Goal: Transaction & Acquisition: Download file/media

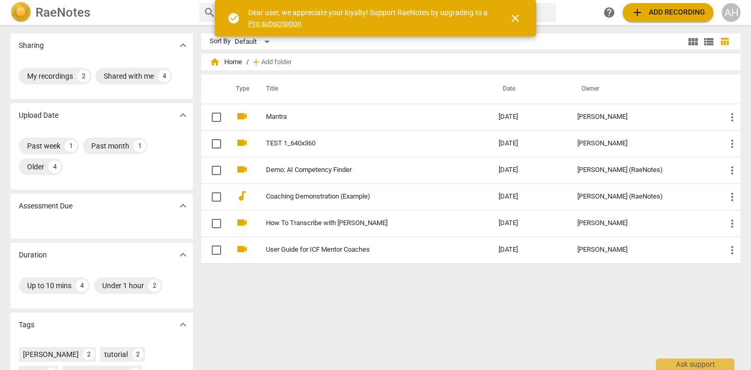
click at [514, 18] on span "close" at bounding box center [515, 18] width 13 height 13
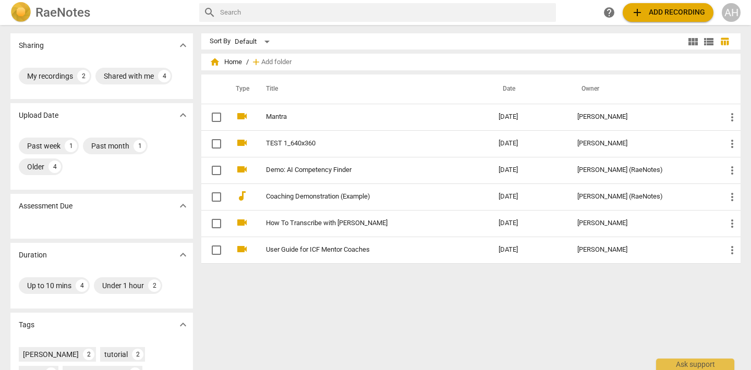
click at [657, 10] on span "add Add recording" at bounding box center [668, 12] width 74 height 13
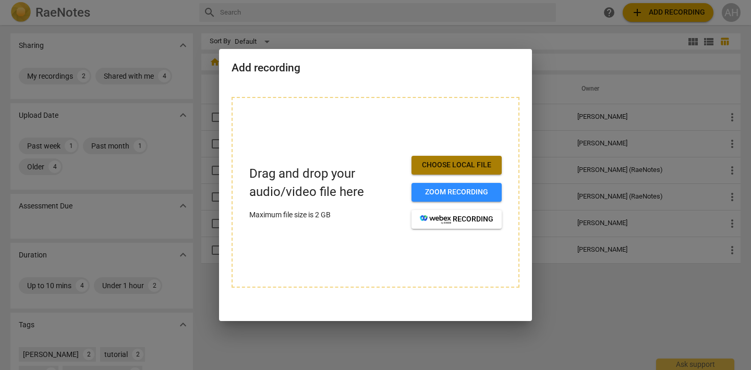
click at [441, 156] on button "Choose local file" at bounding box center [457, 165] width 90 height 19
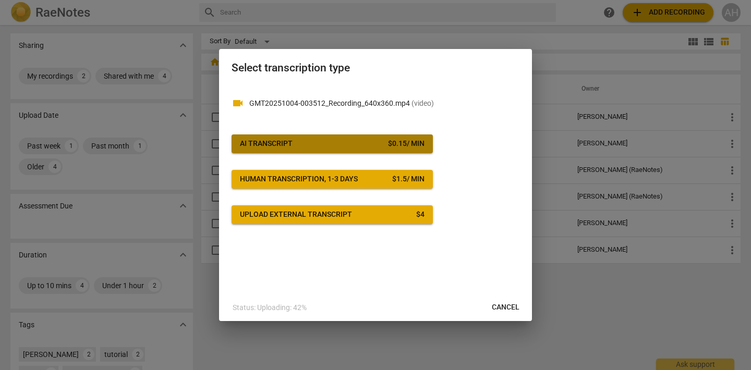
click at [288, 145] on div "AI Transcript" at bounding box center [266, 144] width 53 height 10
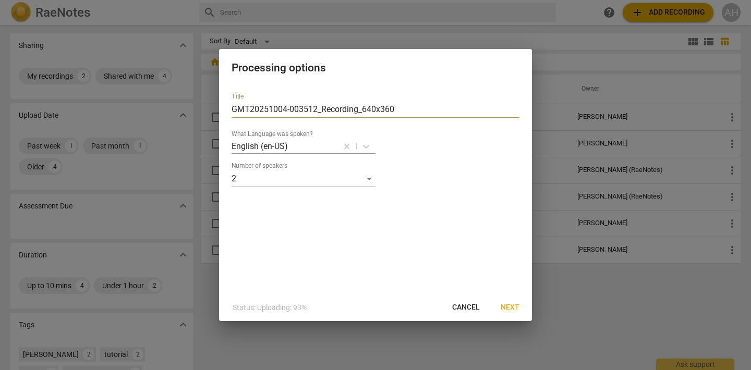
click at [335, 107] on input "GMT20251004-003512_Recording_640x360" at bounding box center [376, 109] width 288 height 17
drag, startPoint x: 405, startPoint y: 107, endPoint x: 55, endPoint y: 39, distance: 356.6
click at [55, 41] on div "Processing options Title GMT20251004-003512_Recording_640x360 What Language was…" at bounding box center [375, 185] width 751 height 370
type input "Paige Friday Night"
click at [515, 307] on span "Next" at bounding box center [510, 308] width 19 height 10
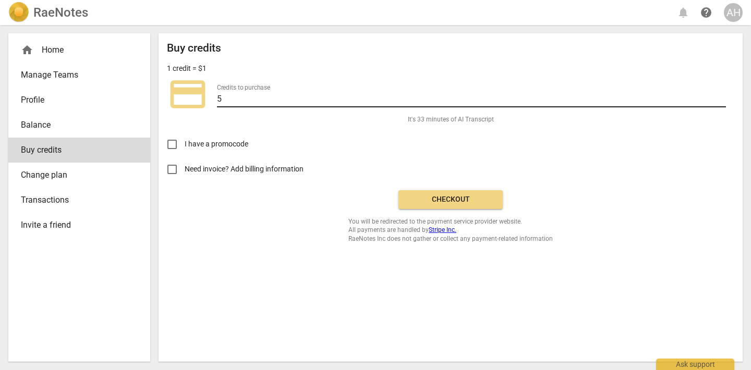
click at [256, 98] on input "5" at bounding box center [471, 99] width 509 height 15
click at [462, 206] on button "Checkout" at bounding box center [450, 199] width 104 height 19
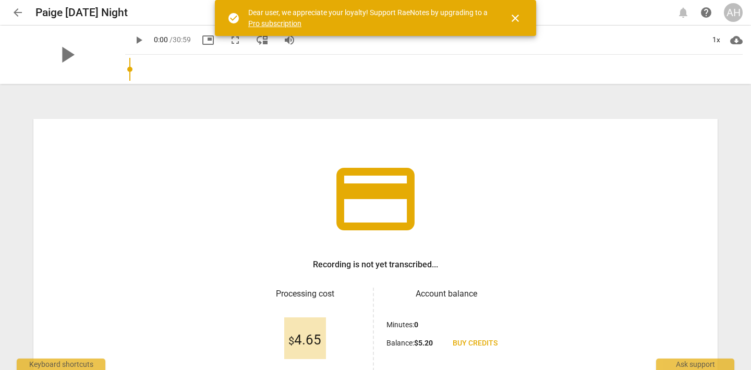
click at [514, 13] on span "close" at bounding box center [515, 18] width 13 height 13
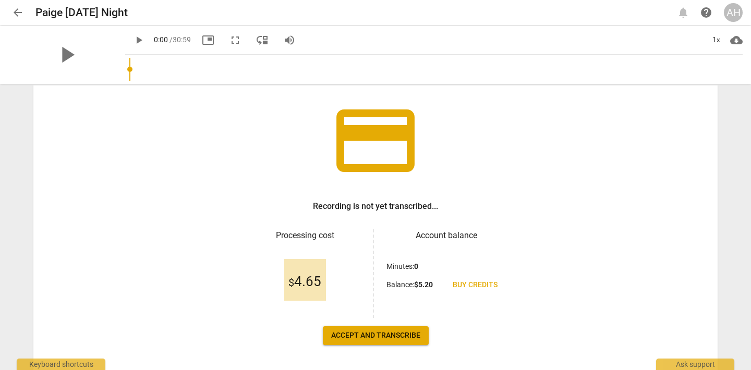
scroll to position [96, 0]
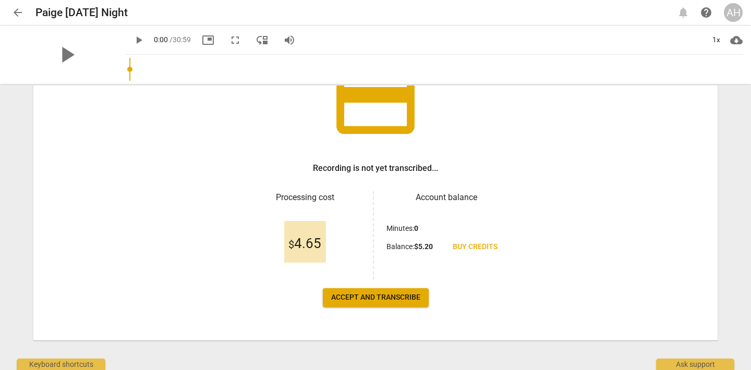
click at [408, 294] on span "Accept and transcribe" at bounding box center [375, 298] width 89 height 10
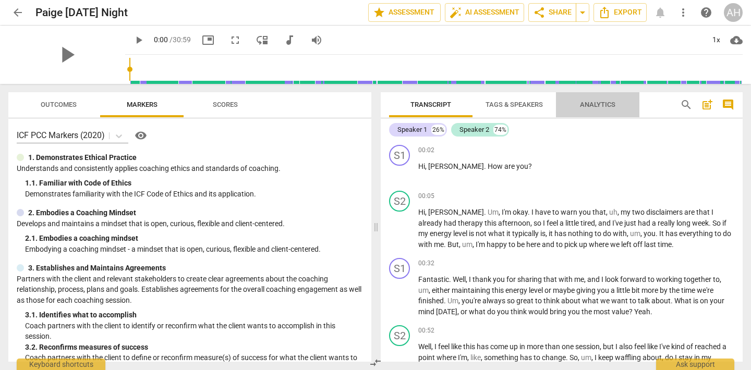
click at [593, 100] on span "Analytics" at bounding box center [597, 105] width 61 height 14
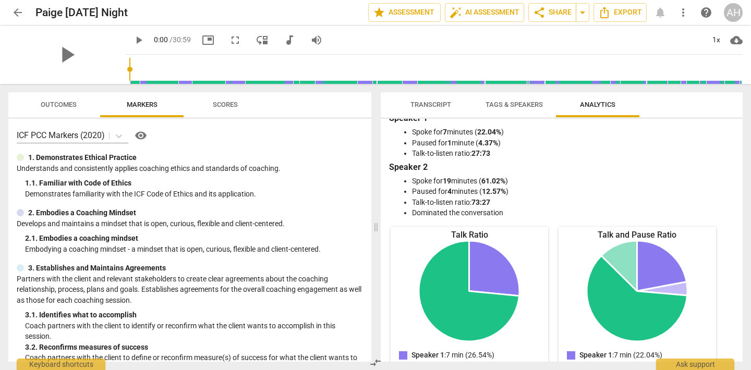
scroll to position [228, 0]
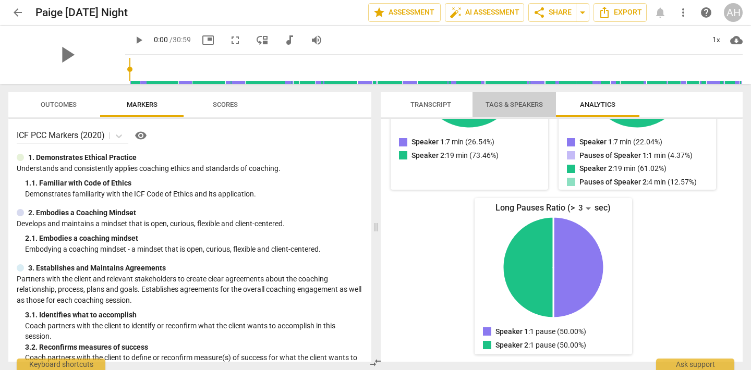
click at [506, 103] on span "Tags & Speakers" at bounding box center [514, 105] width 57 height 8
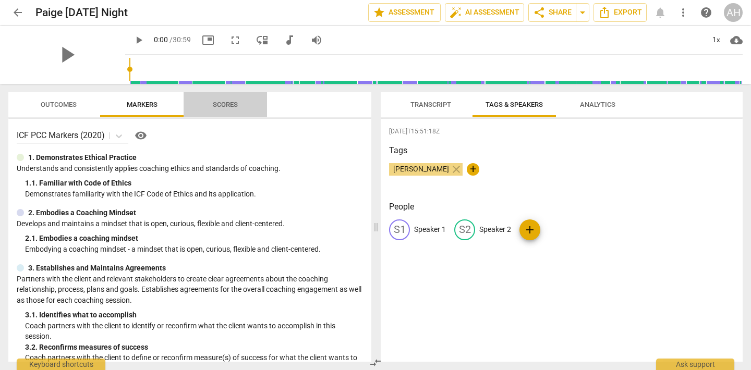
click at [213, 102] on span "Scores" at bounding box center [225, 105] width 25 height 8
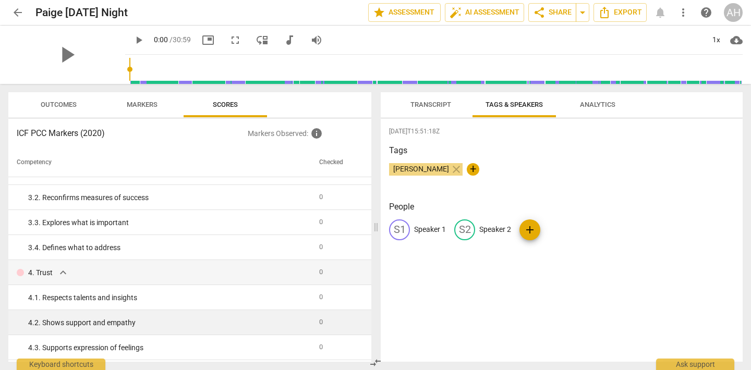
scroll to position [0, 0]
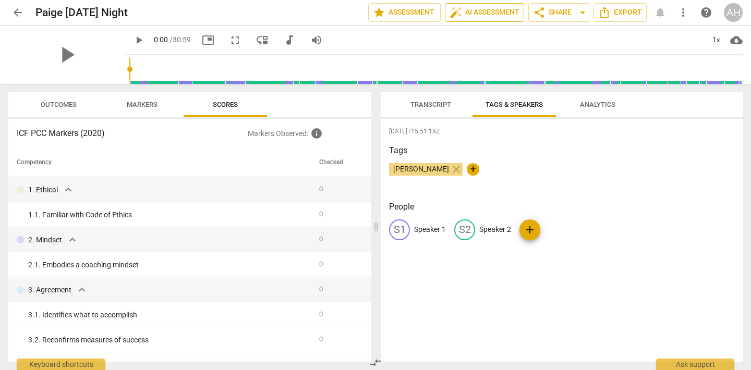
click at [459, 14] on span "auto_fix_high" at bounding box center [456, 12] width 13 height 13
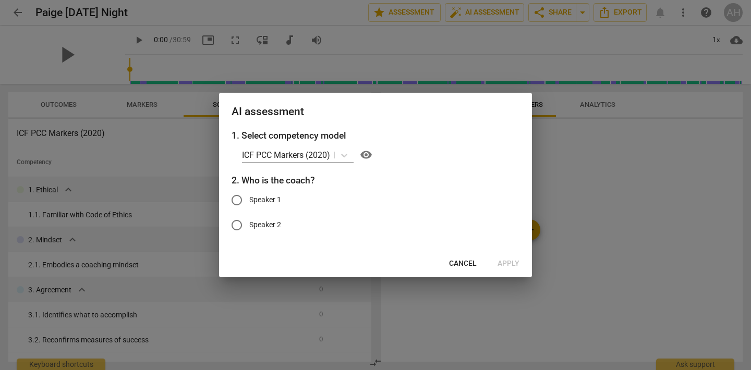
click at [237, 207] on input "Speaker 1" at bounding box center [236, 200] width 25 height 25
radio input "true"
click at [508, 264] on span "Apply" at bounding box center [509, 264] width 22 height 10
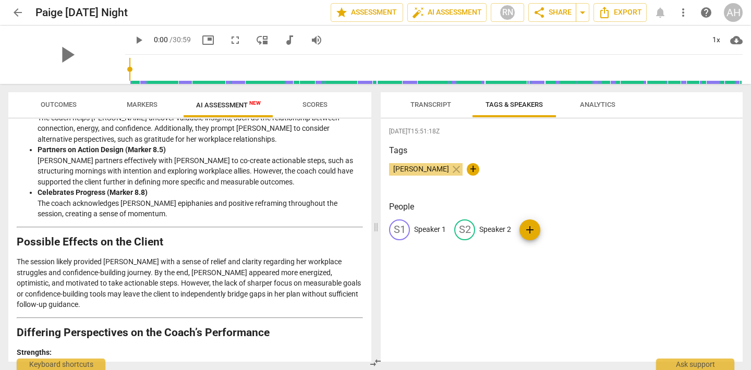
scroll to position [1550, 0]
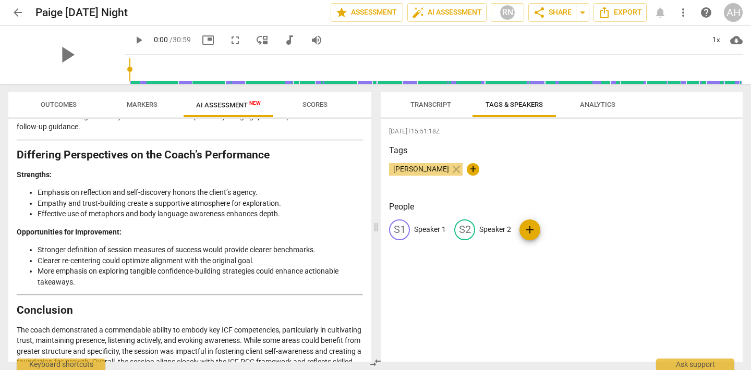
drag, startPoint x: 233, startPoint y: 347, endPoint x: 2, endPoint y: 267, distance: 244.6
click at [2, 267] on div "Outcomes Markers AI Assessment New Scores Disclaimer: AI can make mistakes. Con…" at bounding box center [188, 227] width 376 height 286
copy div "Conclusion The coach demonstrated a commendable ability to embody key ICF compe…"
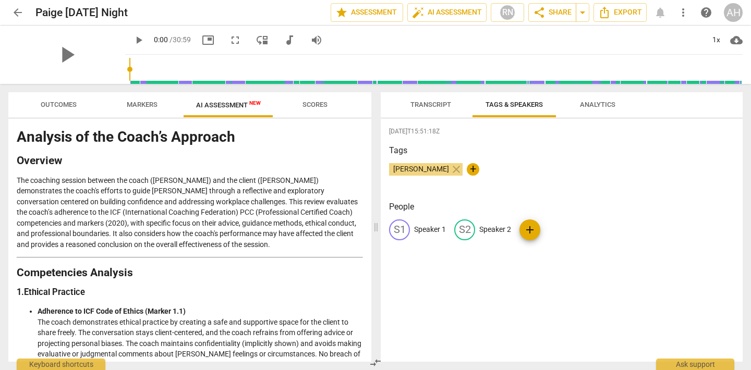
scroll to position [0, 0]
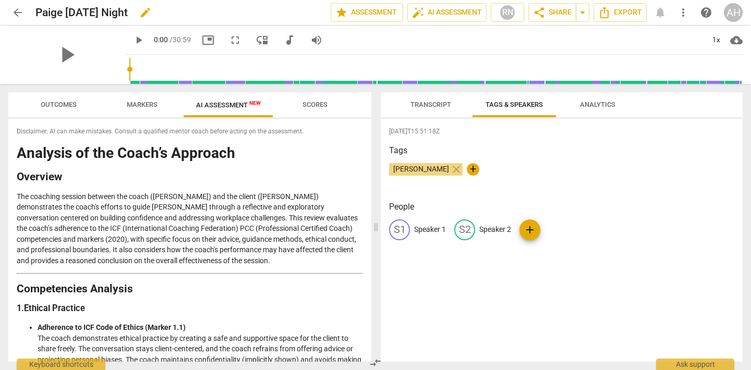
click at [92, 14] on h2 "Paige Friday Night" at bounding box center [81, 12] width 92 height 13
click at [139, 12] on span "edit" at bounding box center [145, 12] width 13 height 13
drag, startPoint x: 65, startPoint y: 14, endPoint x: 255, endPoint y: 11, distance: 189.9
click at [255, 11] on input "Paige Friday Night" at bounding box center [159, 13] width 249 height 20
type input "Paige Final"
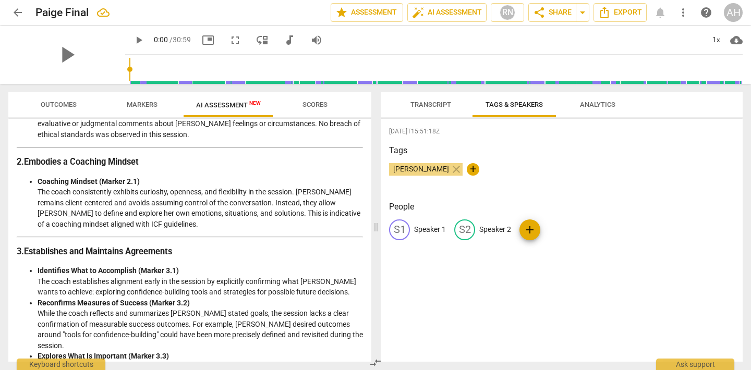
scroll to position [151, 0]
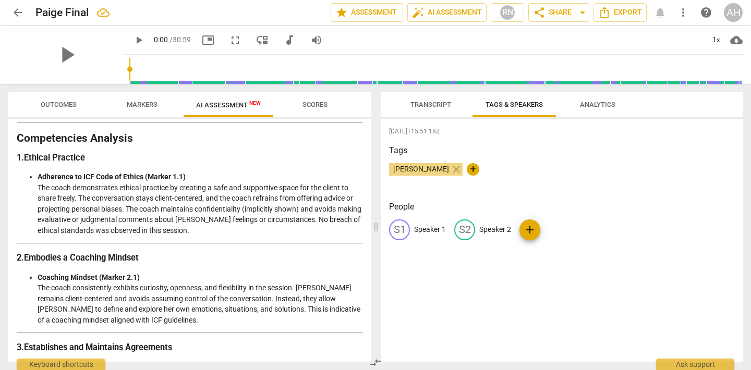
click at [317, 103] on span "Scores" at bounding box center [315, 105] width 25 height 8
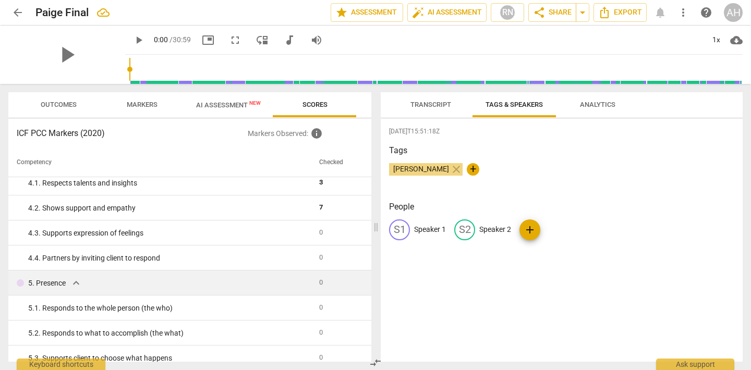
scroll to position [0, 0]
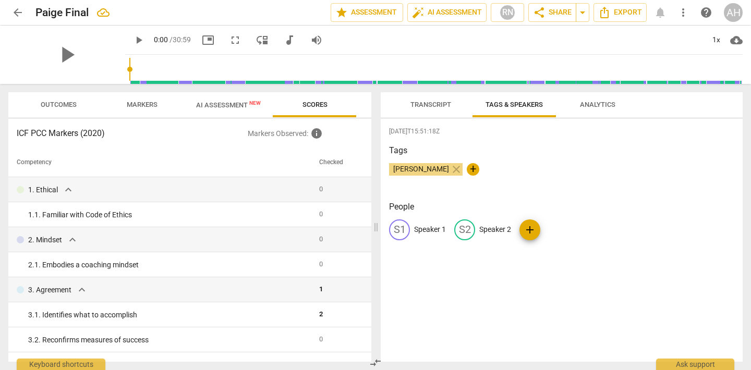
click at [429, 105] on span "Transcript" at bounding box center [430, 105] width 41 height 8
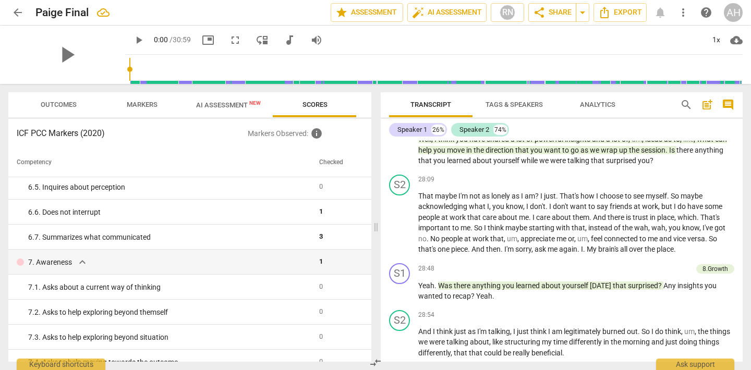
scroll to position [723, 0]
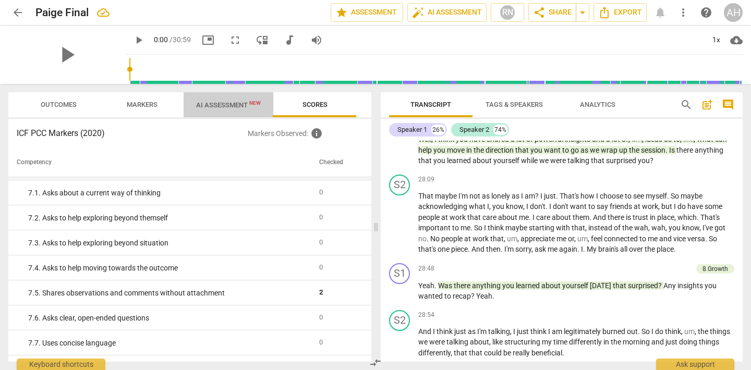
click at [232, 107] on span "AI Assessment New" at bounding box center [228, 105] width 65 height 8
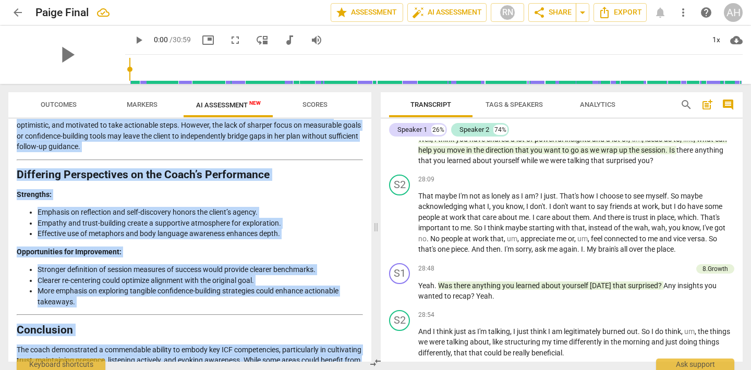
scroll to position [1550, 0]
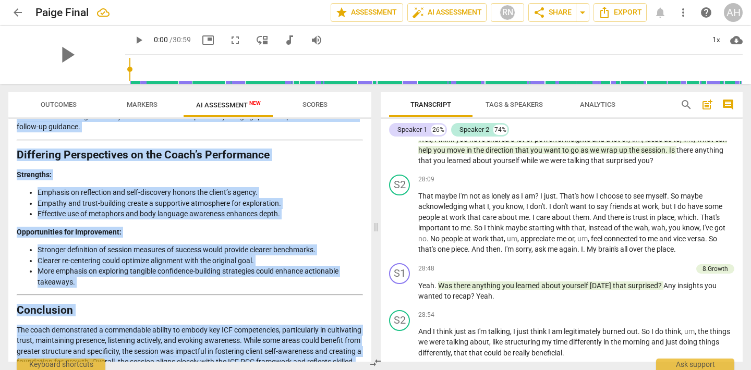
drag, startPoint x: 19, startPoint y: 131, endPoint x: 311, endPoint y: 354, distance: 367.6
click at [311, 354] on div "Disclaimer: AI can make mistakes. Consult a qualified mentor coach before actin…" at bounding box center [189, 240] width 363 height 243
copy div "isclaimer: AI can make mistakes. Consult a qualified mentor coach before acting…"
click at [25, 15] on span "arrow_back" at bounding box center [17, 12] width 19 height 13
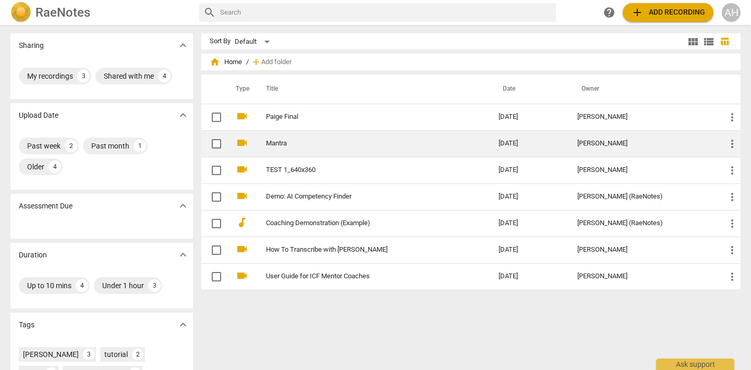
click at [290, 140] on link "Mantra" at bounding box center [363, 144] width 195 height 8
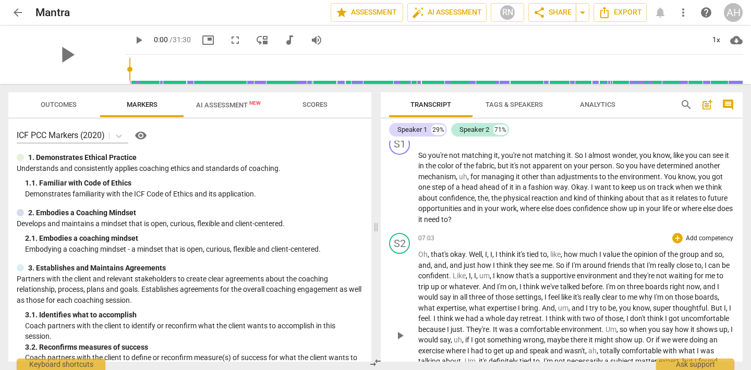
scroll to position [1309, 0]
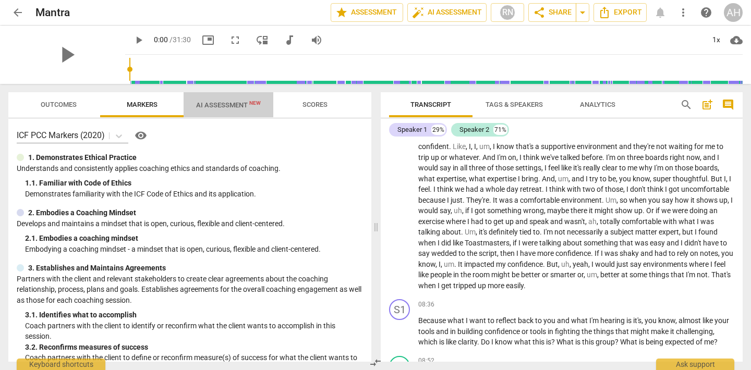
click at [211, 110] on span "AI Assessment New" at bounding box center [229, 105] width 90 height 16
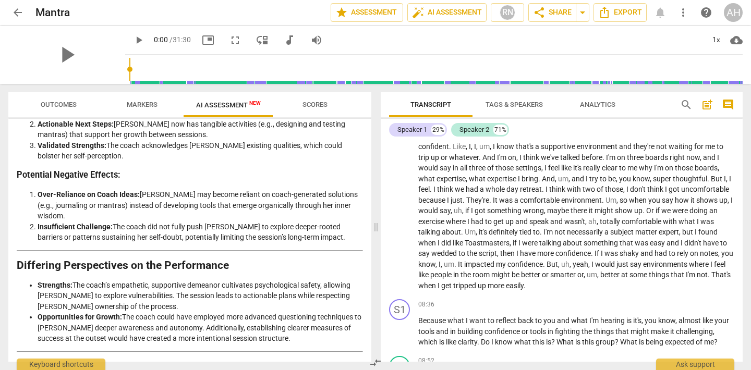
scroll to position [1406, 0]
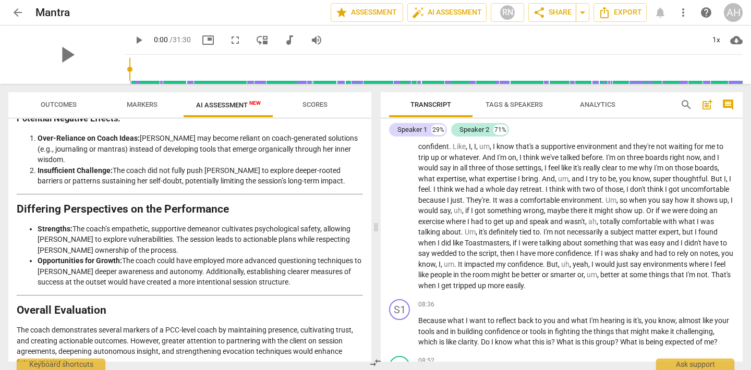
click at [175, 325] on p "The coach demonstrates several markers of a PCC-level coach by maintaining pres…" at bounding box center [190, 346] width 346 height 43
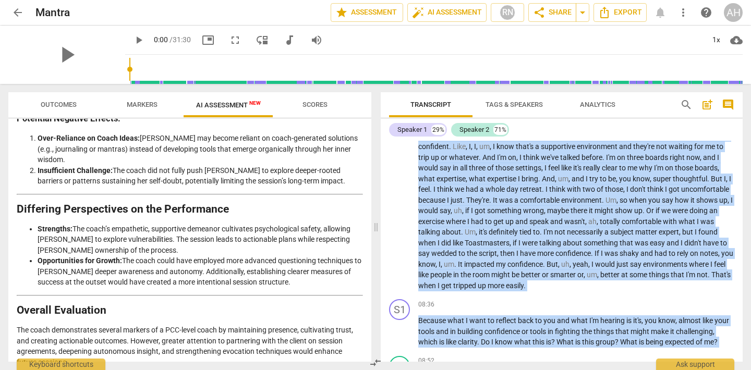
drag, startPoint x: 367, startPoint y: 328, endPoint x: 373, endPoint y: 357, distance: 29.4
click at [373, 357] on div "Outcomes Markers AI Assessment New Scores Disclaimer: AI can make mistakes. Con…" at bounding box center [375, 227] width 751 height 286
click at [314, 111] on span "Scores" at bounding box center [315, 105] width 50 height 14
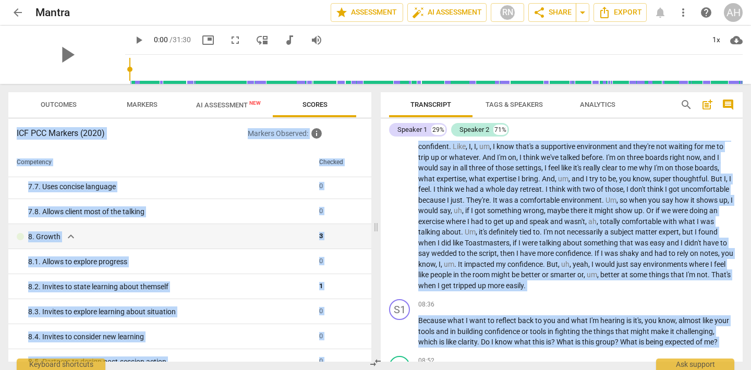
scroll to position [992, 0]
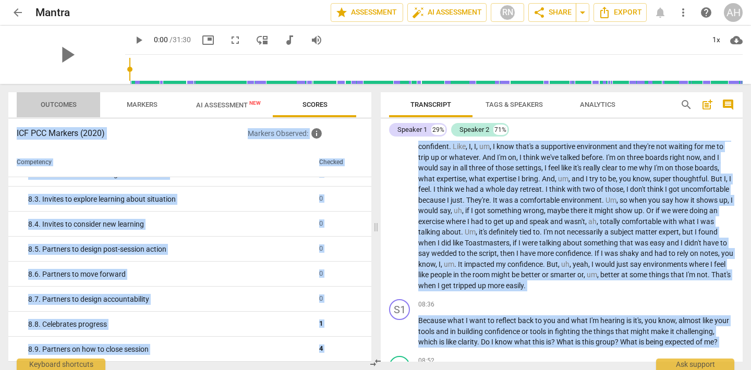
click at [62, 106] on span "Outcomes" at bounding box center [59, 105] width 36 height 8
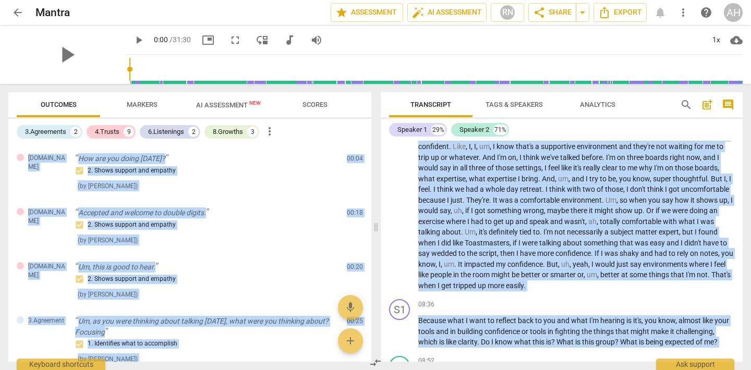
click at [142, 103] on span "Markers" at bounding box center [142, 105] width 31 height 8
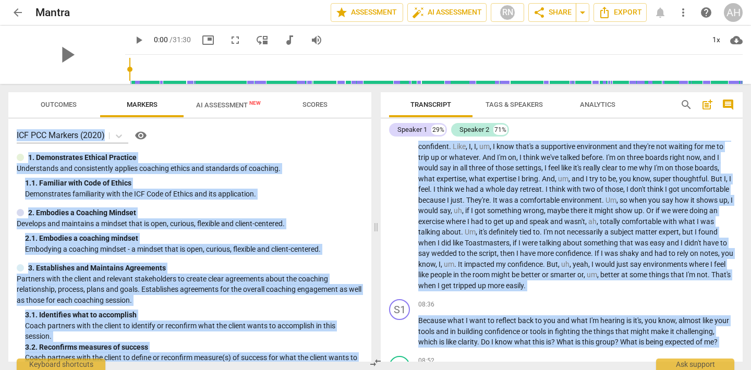
click at [230, 105] on span "AI Assessment New" at bounding box center [228, 105] width 65 height 8
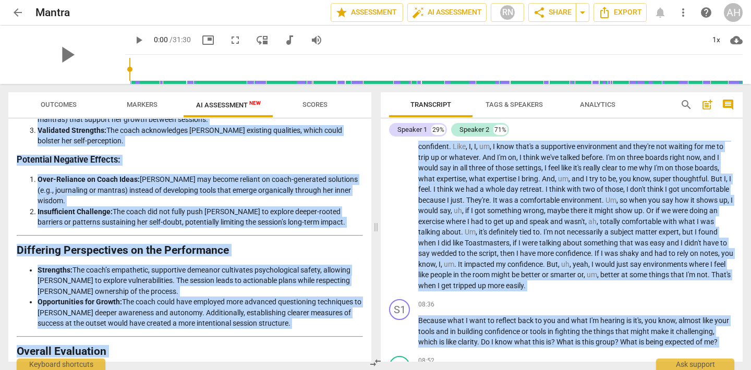
scroll to position [1406, 0]
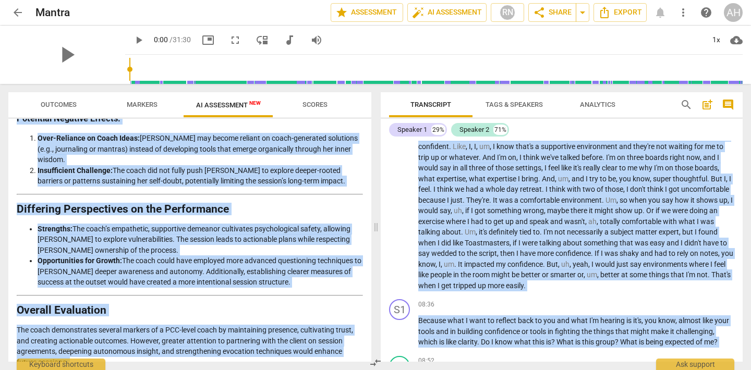
click at [165, 325] on p "The coach demonstrates several markers of a PCC-level coach by maintaining pres…" at bounding box center [190, 346] width 346 height 43
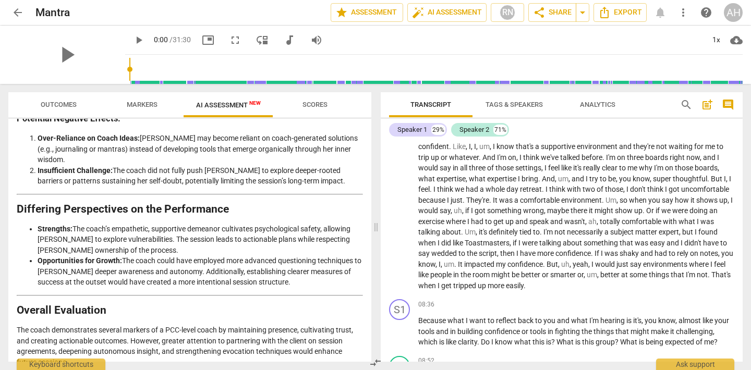
drag, startPoint x: 336, startPoint y: 350, endPoint x: 8, endPoint y: 262, distance: 339.6
click at [8, 262] on div "Disclaimer: AI can make mistakes. Consult a qualified mentor coach before actin…" at bounding box center [189, 240] width 363 height 243
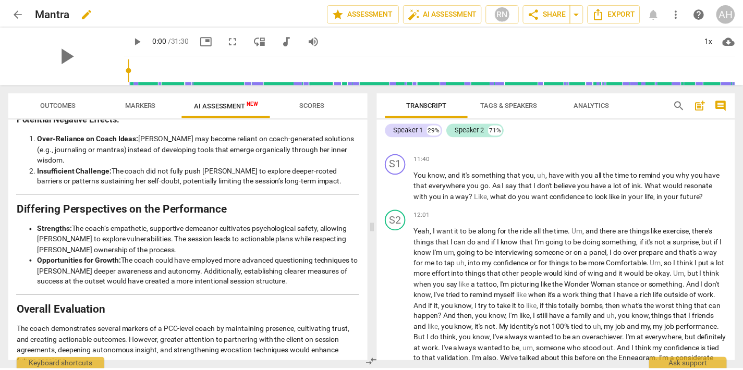
scroll to position [2290, 0]
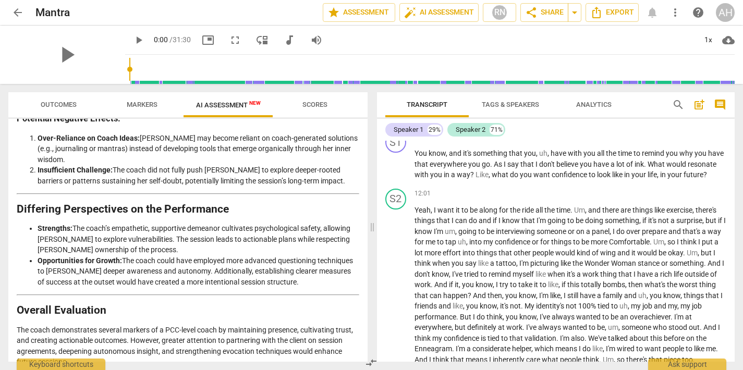
click at [260, 325] on p "The coach demonstrates several markers of a PCC-level coach by maintaining pres…" at bounding box center [188, 346] width 343 height 43
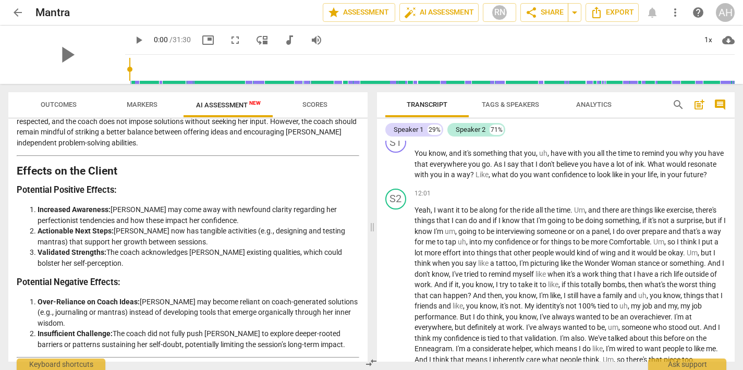
scroll to position [1417, 0]
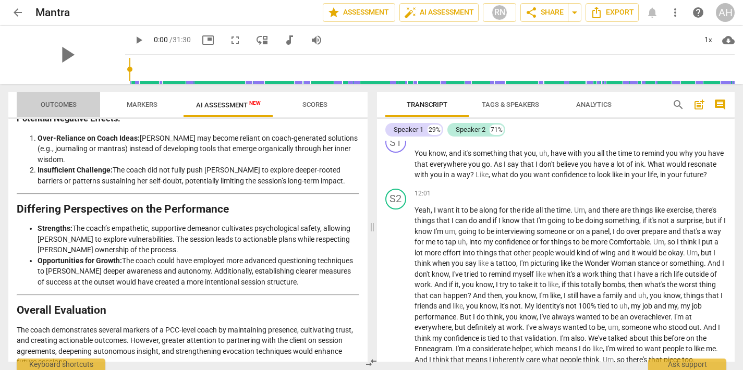
click at [39, 102] on span "Outcomes" at bounding box center [58, 105] width 61 height 14
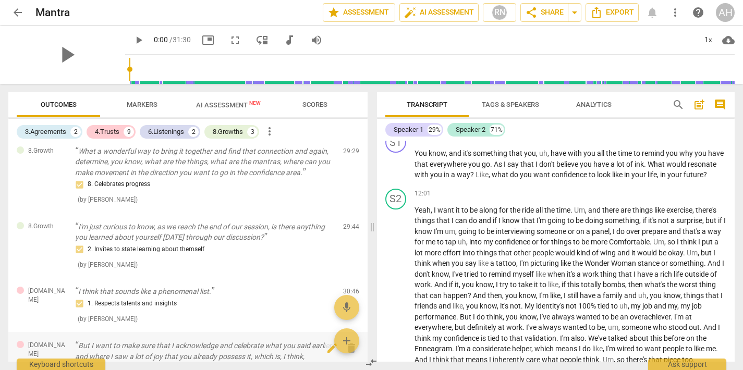
scroll to position [765, 0]
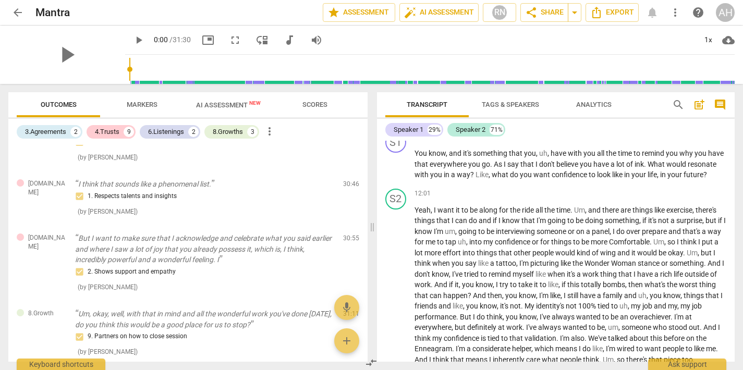
click at [512, 101] on span "Tags & Speakers" at bounding box center [510, 105] width 57 height 8
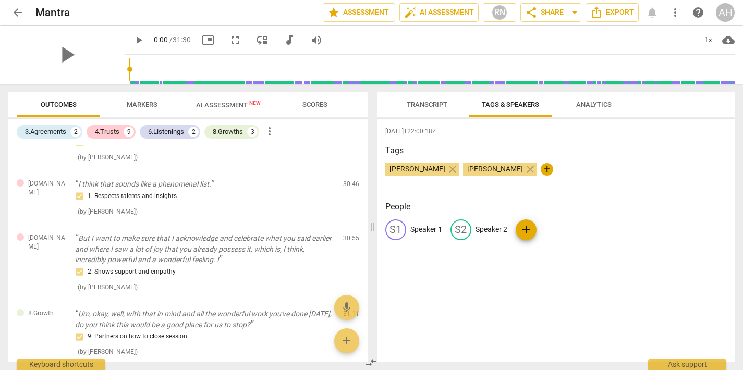
click at [593, 107] on span "Analytics" at bounding box center [593, 105] width 35 height 8
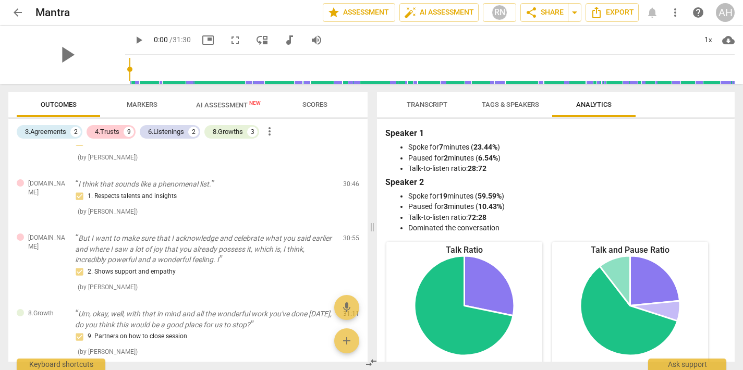
click at [216, 101] on span "AI Assessment New" at bounding box center [228, 105] width 65 height 8
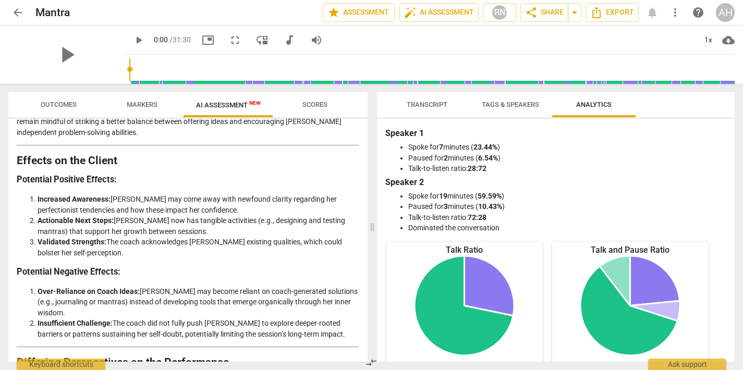
scroll to position [1057, 0]
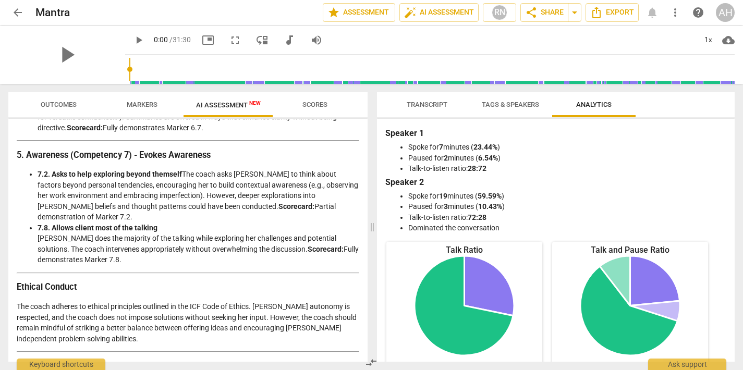
click at [402, 111] on span "Transcript" at bounding box center [427, 105] width 66 height 14
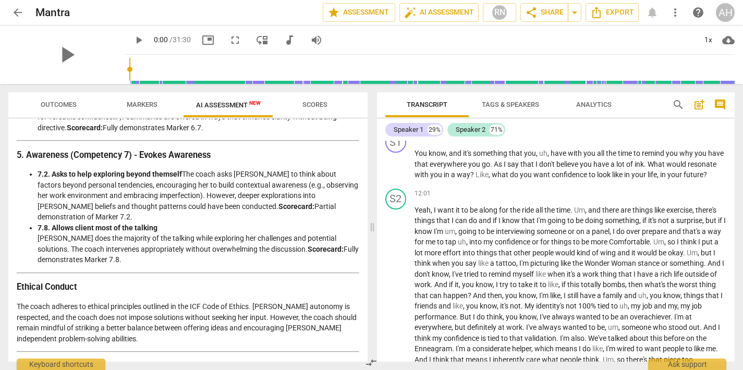
click at [529, 113] on button "Tags & Speakers" at bounding box center [510, 104] width 83 height 25
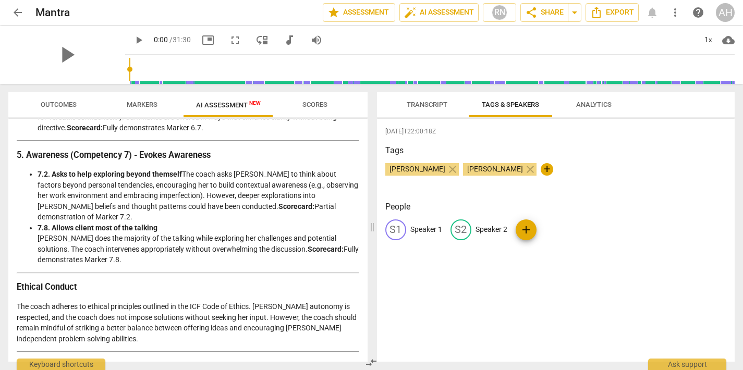
click at [42, 106] on span "Outcomes" at bounding box center [59, 105] width 36 height 8
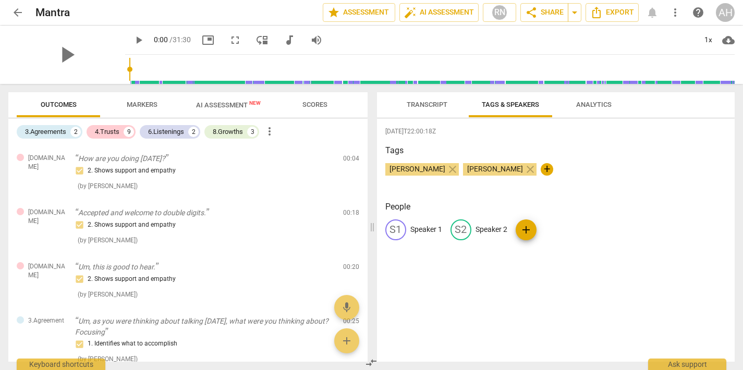
drag, startPoint x: 149, startPoint y: 112, endPoint x: 183, endPoint y: 117, distance: 34.4
click at [149, 112] on span "Markers" at bounding box center [142, 105] width 56 height 14
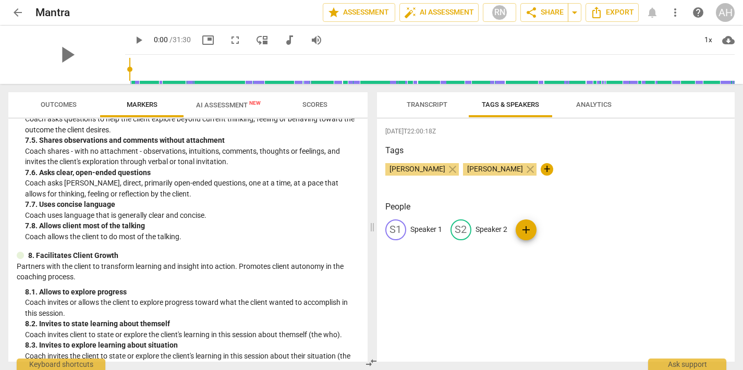
scroll to position [1174, 0]
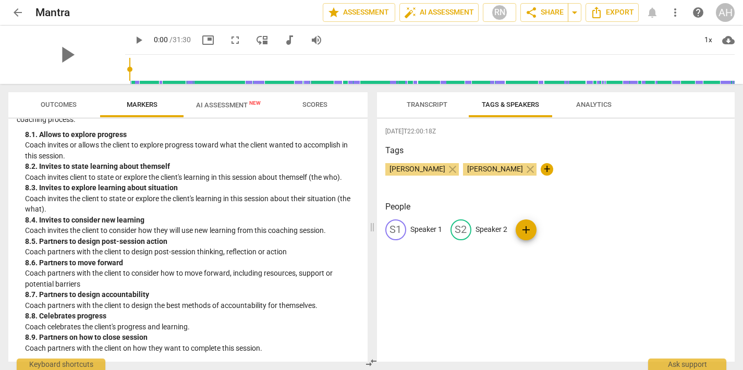
click at [410, 106] on span "Transcript" at bounding box center [427, 105] width 41 height 8
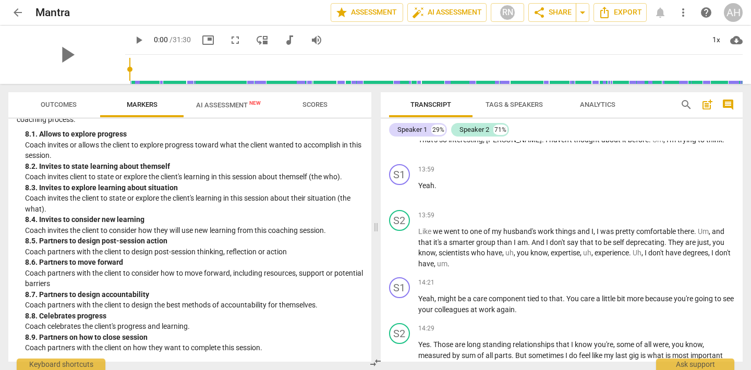
scroll to position [2591, 0]
click at [226, 104] on span "AI Assessment New" at bounding box center [228, 105] width 65 height 8
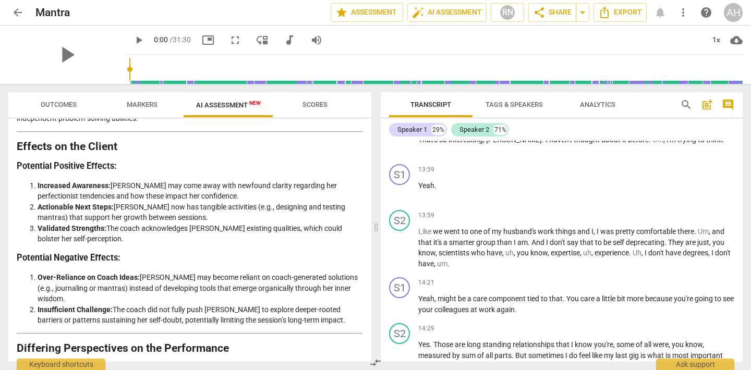
scroll to position [1406, 0]
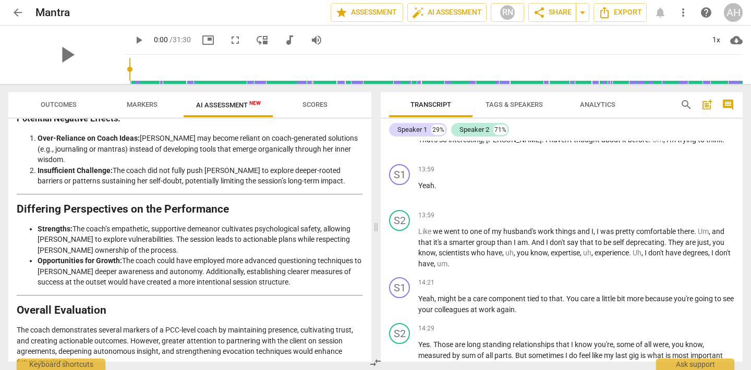
click at [21, 204] on h2 "Differing Perspectives on the Performance" at bounding box center [190, 209] width 346 height 11
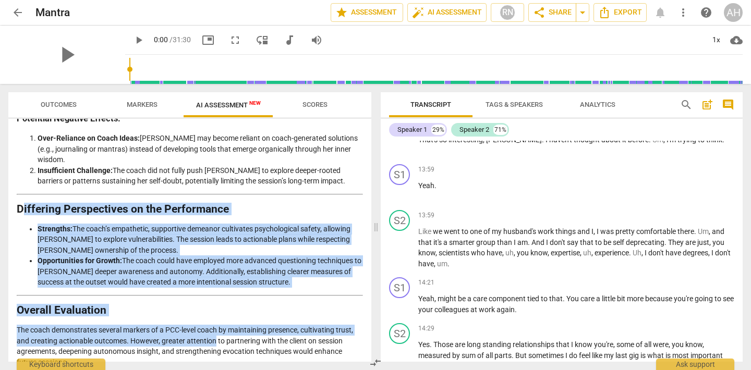
drag, startPoint x: 21, startPoint y: 180, endPoint x: 103, endPoint y: 212, distance: 88.0
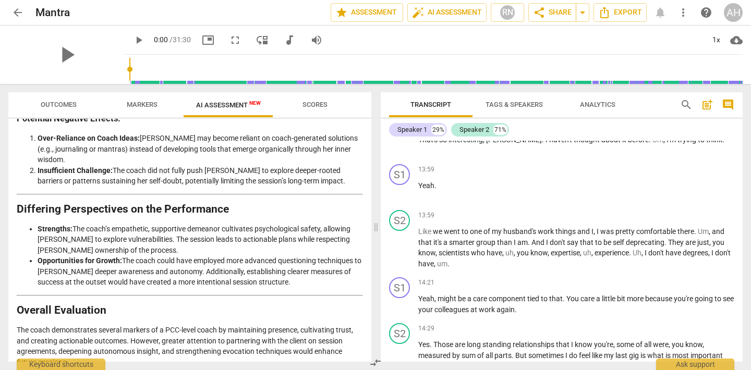
click at [91, 224] on li "Strengths: The coach’s empathetic, supportive demeanor cultivates psychological…" at bounding box center [200, 240] width 325 height 32
drag, startPoint x: 17, startPoint y: 177, endPoint x: 284, endPoint y: 368, distance: 327.8
click at [284, 368] on div "Outcomes Markers AI Assessment New Scores Disclaimer: AI can make mistakes. Con…" at bounding box center [188, 227] width 376 height 286
copy div "Differing Perspectives on the Performance Strengths: The coach’s empathetic, su…"
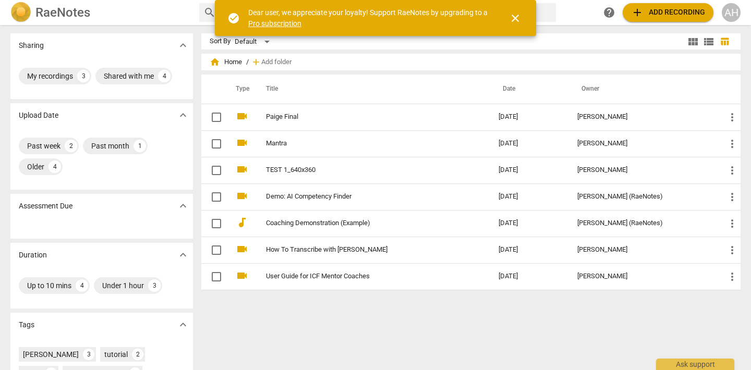
click at [239, 135] on td "videocam" at bounding box center [240, 143] width 26 height 27
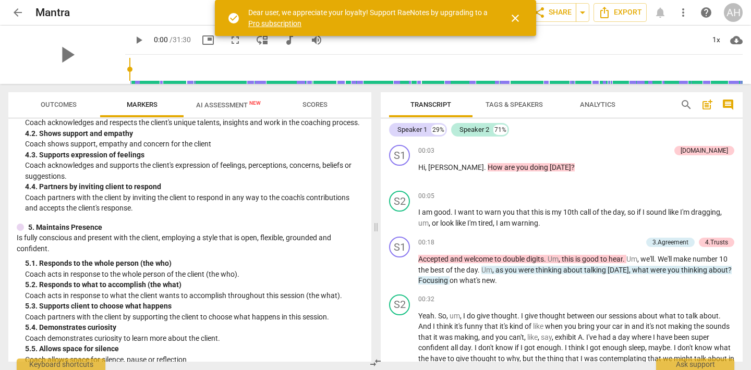
scroll to position [294, 0]
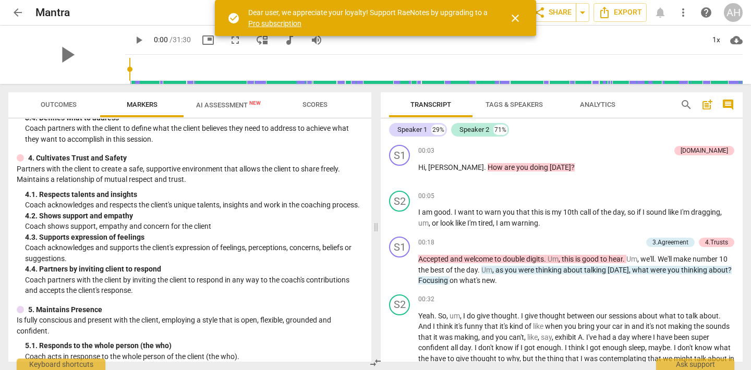
click at [231, 104] on span "AI Assessment New" at bounding box center [228, 105] width 65 height 8
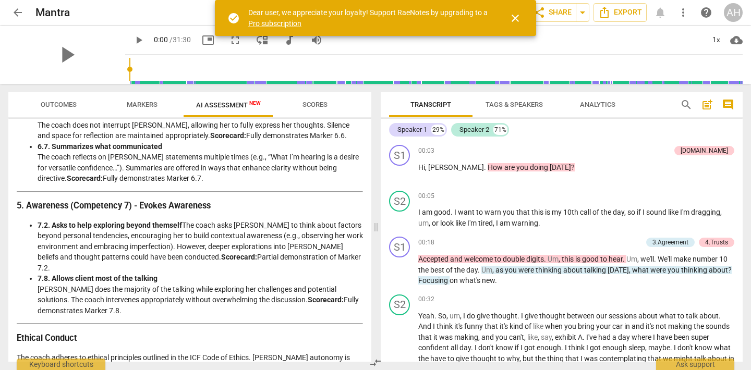
scroll to position [1406, 0]
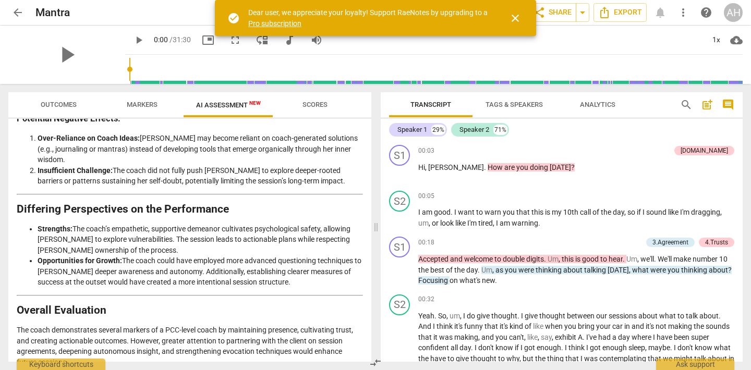
click at [79, 325] on p "The coach demonstrates several markers of a PCC-level coach by maintaining pres…" at bounding box center [190, 346] width 346 height 43
drag, startPoint x: 343, startPoint y: 357, endPoint x: 337, endPoint y: 355, distance: 5.4
click at [330, 355] on div "Disclaimer: AI can make mistakes. Consult a qualified mentor coach before actin…" at bounding box center [189, 240] width 363 height 243
drag, startPoint x: 334, startPoint y: 345, endPoint x: 50, endPoint y: 315, distance: 285.8
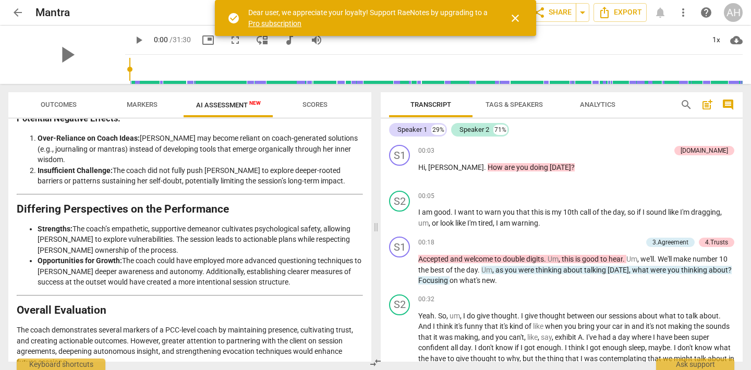
click at [10, 298] on div "Disclaimer: AI can make mistakes. Consult a qualified mentor coach before actin…" at bounding box center [189, 240] width 363 height 243
copy div "The coach demonstrates several markers of a PCC-level coach by maintaining pres…"
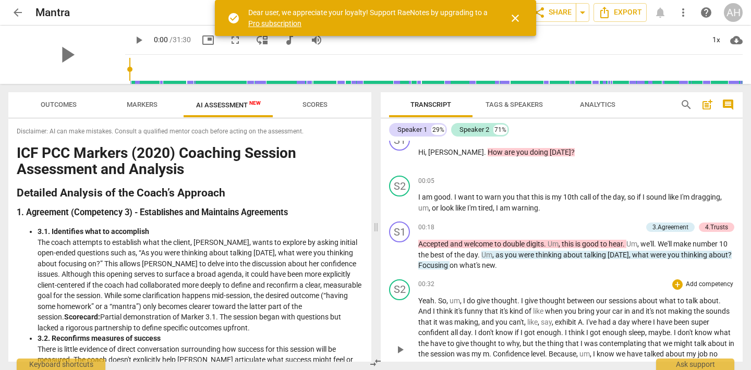
scroll to position [0, 0]
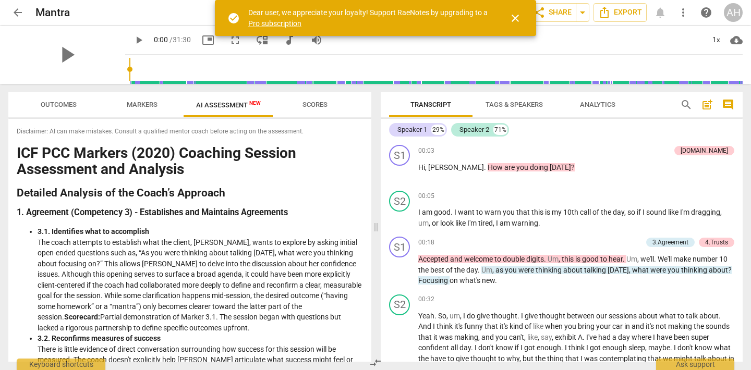
click at [513, 18] on span "close" at bounding box center [515, 18] width 13 height 13
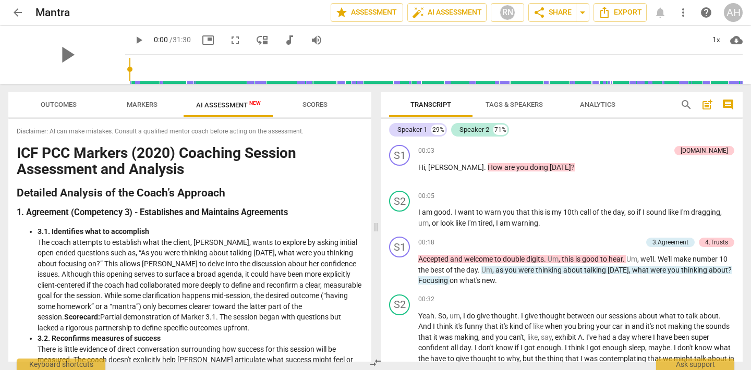
click at [526, 106] on span "Tags & Speakers" at bounding box center [514, 105] width 57 height 8
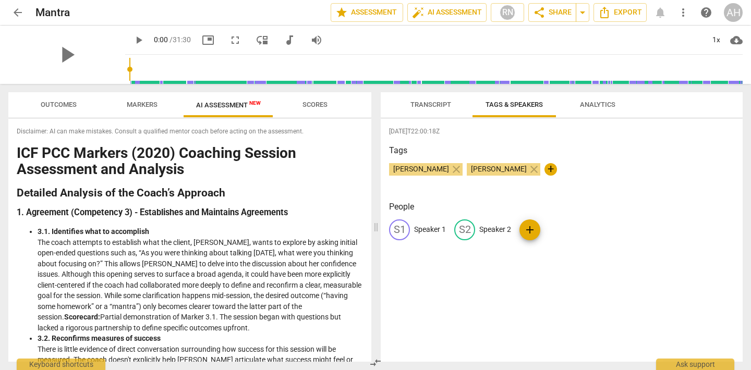
click at [13, 15] on span "arrow_back" at bounding box center [17, 12] width 13 height 13
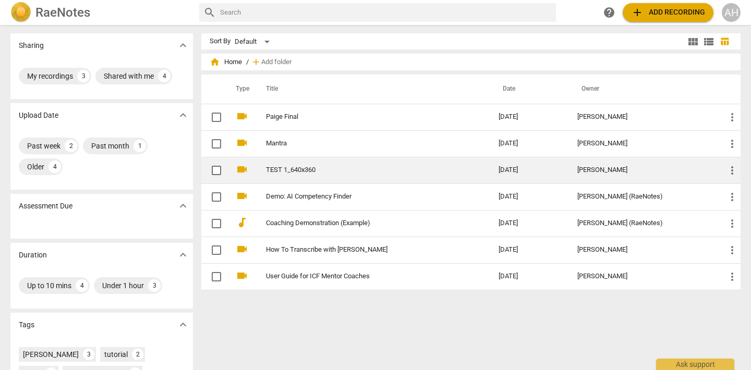
click at [337, 175] on td "TEST 1_640x360" at bounding box center [371, 170] width 237 height 27
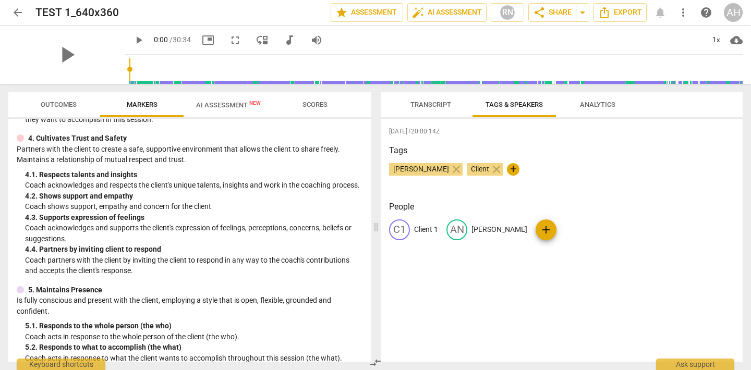
scroll to position [271, 0]
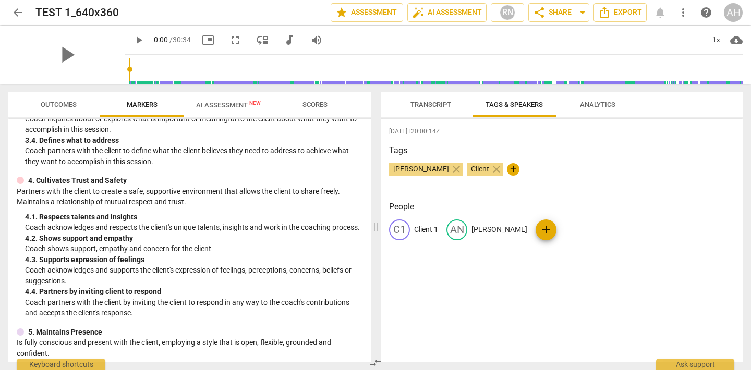
click at [418, 107] on span "Transcript" at bounding box center [430, 105] width 41 height 8
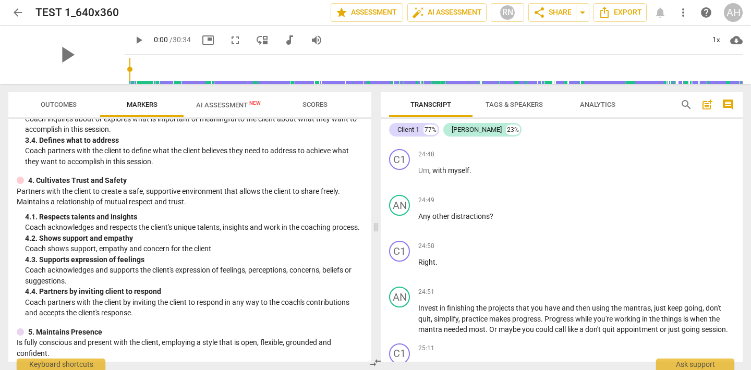
scroll to position [5591, 0]
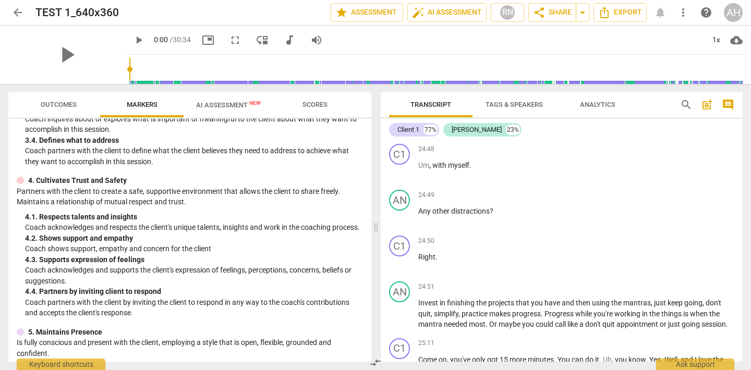
click at [600, 101] on span "Analytics" at bounding box center [597, 105] width 35 height 8
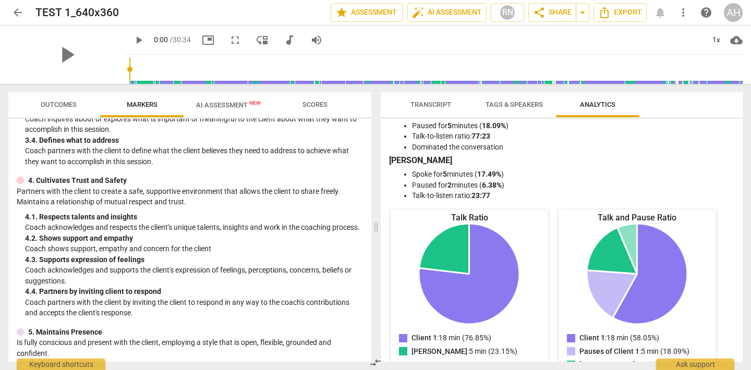
scroll to position [0, 0]
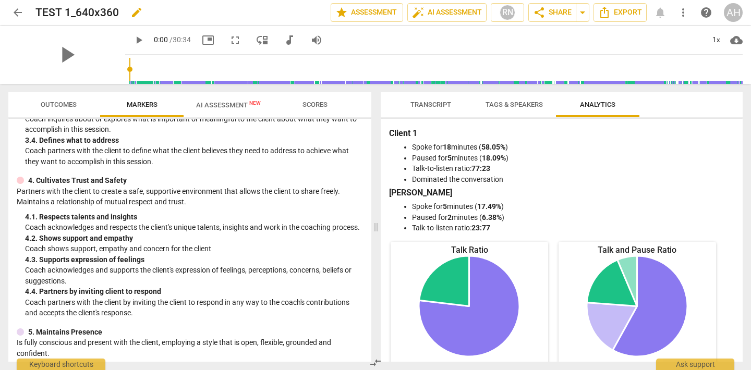
click at [35, 4] on div "TEST 1_640x360 edit" at bounding box center [178, 12] width 287 height 19
click at [65, 7] on h2 "TEST 1_640x360" at bounding box center [76, 12] width 83 height 13
click at [74, 10] on h2 "TEST 1_640x360" at bounding box center [76, 12] width 83 height 13
click at [95, 12] on h2 "TEST 1_640x360" at bounding box center [76, 12] width 83 height 13
click at [127, 14] on span "edit" at bounding box center [136, 12] width 19 height 13
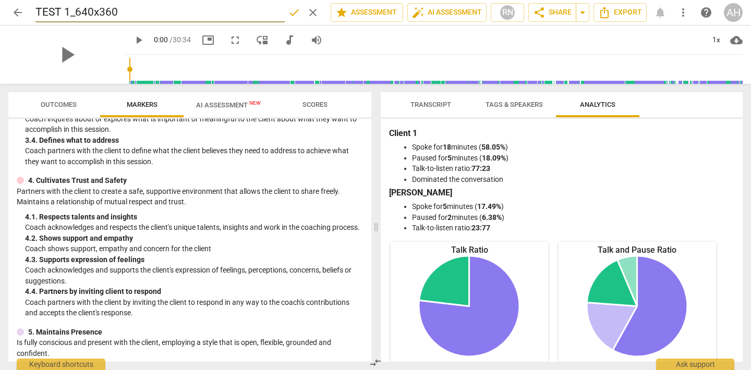
click at [241, 117] on button "AI Assessment New" at bounding box center [229, 104] width 90 height 25
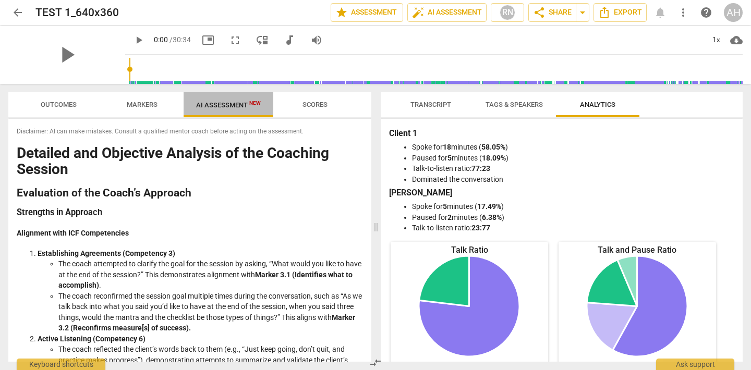
click at [239, 103] on span "AI Assessment New" at bounding box center [228, 105] width 65 height 8
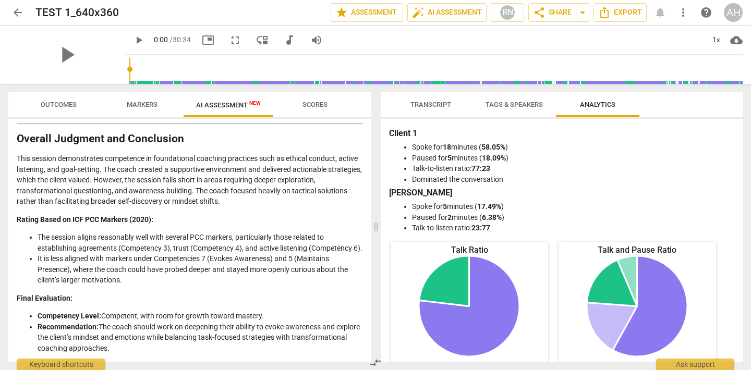
scroll to position [1469, 0]
click at [505, 92] on div "Transcript Tags & Speakers Analytics Client 1 77% [PERSON_NAME] 23% C1 play_arr…" at bounding box center [564, 227] width 374 height 286
click at [500, 111] on span "Tags & Speakers" at bounding box center [514, 105] width 82 height 14
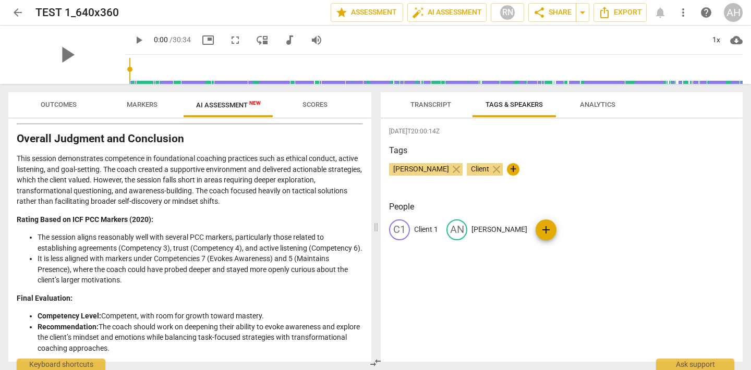
click at [441, 107] on span "Transcript" at bounding box center [430, 105] width 41 height 8
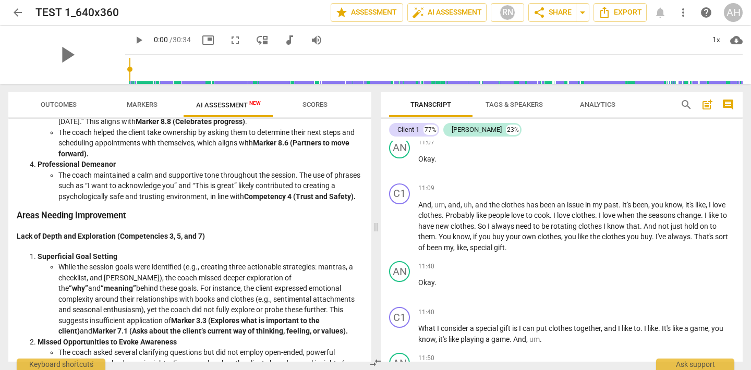
scroll to position [0, 0]
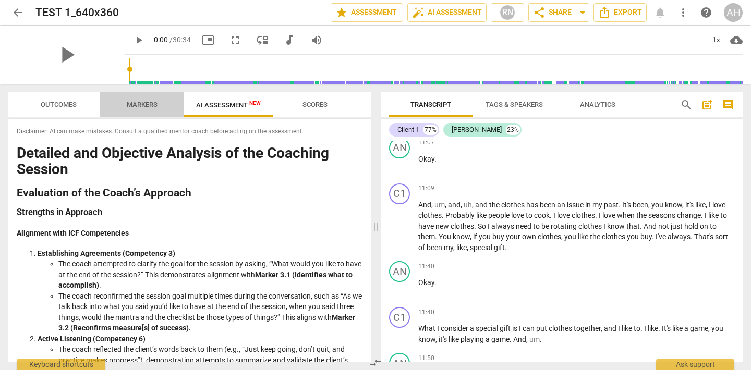
click at [137, 104] on span "Markers" at bounding box center [142, 105] width 31 height 8
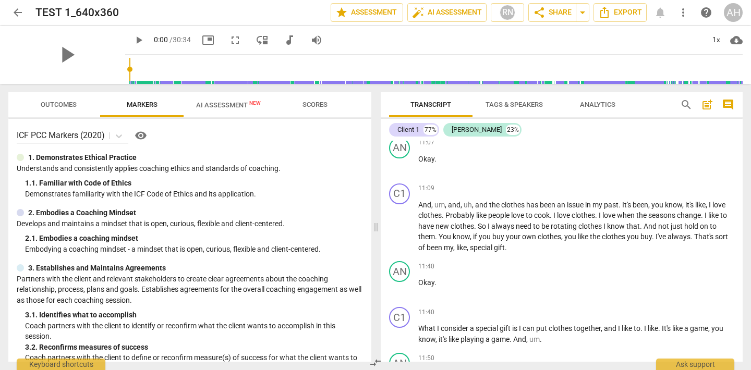
click at [74, 112] on button "Outcomes" at bounding box center [58, 104] width 83 height 25
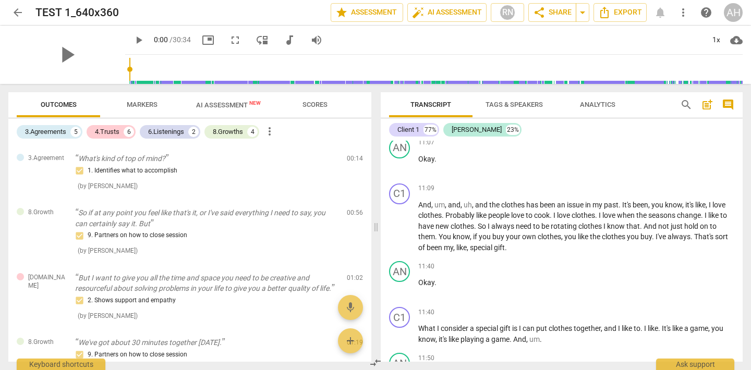
click at [305, 101] on span "Scores" at bounding box center [315, 105] width 25 height 8
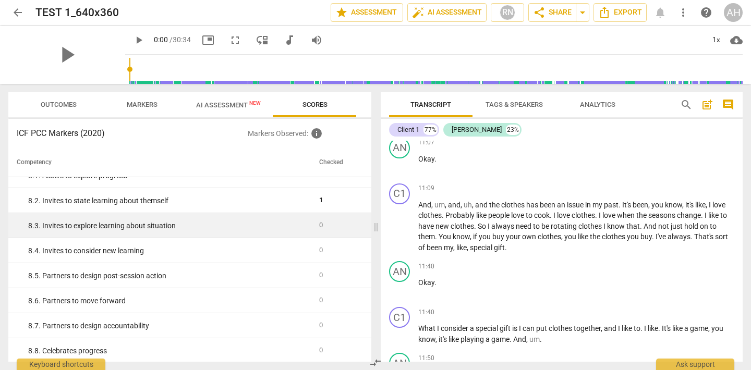
scroll to position [992, 0]
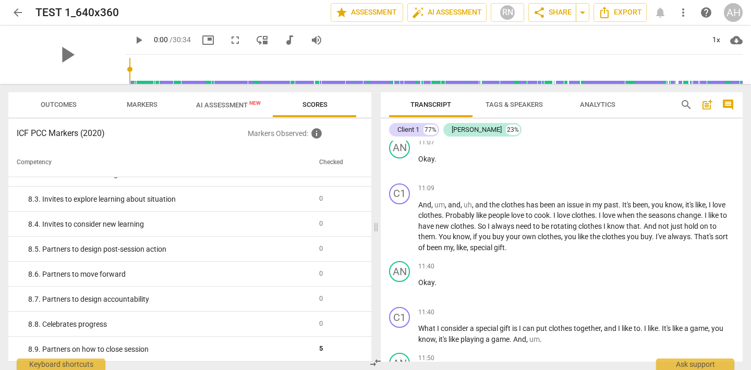
click at [22, 13] on span "arrow_back" at bounding box center [17, 12] width 13 height 13
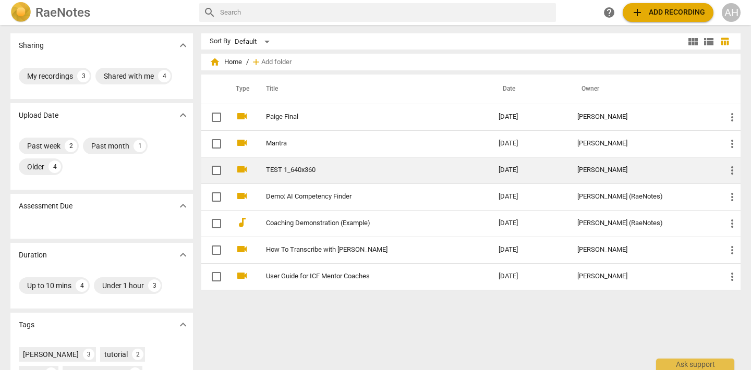
click at [269, 171] on link "TEST 1_640x360" at bounding box center [363, 170] width 195 height 8
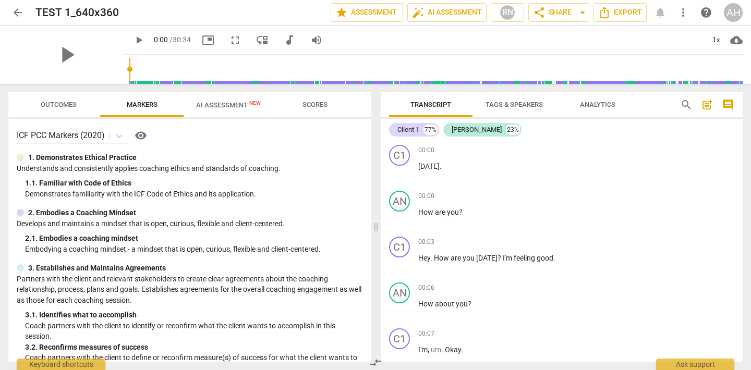
click at [142, 19] on div "arrow_back TEST 1_640x360 edit star Assessment auto_fix_high AI Assessment RN s…" at bounding box center [375, 12] width 734 height 19
click at [729, 104] on span "comment" at bounding box center [728, 105] width 13 height 13
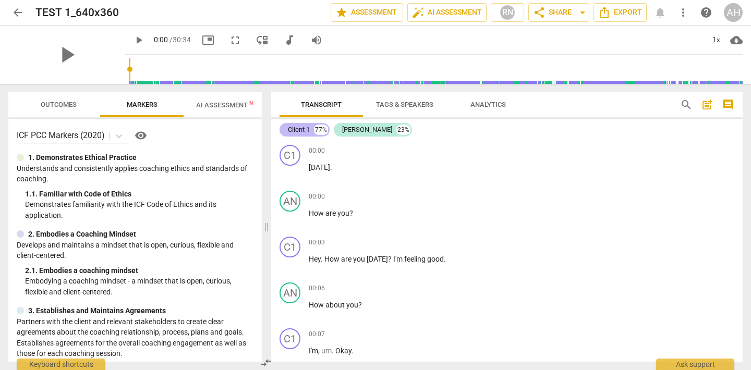
click at [298, 125] on div "Client 1" at bounding box center [299, 130] width 22 height 10
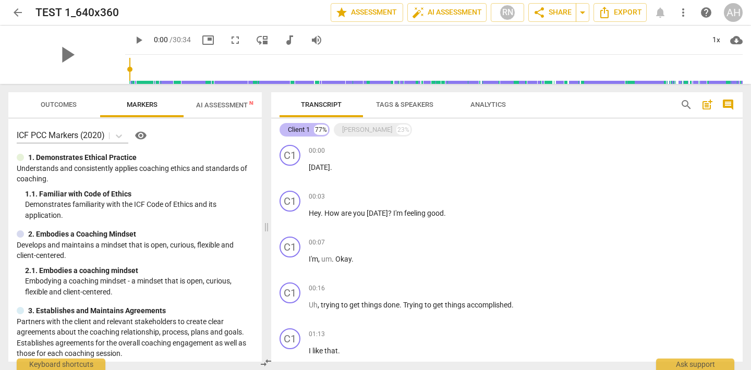
click at [297, 132] on div "Client 1" at bounding box center [299, 130] width 22 height 10
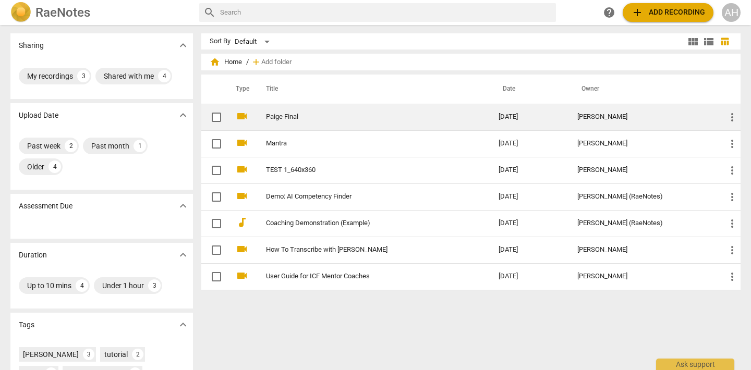
click at [294, 128] on td "Paige Final" at bounding box center [371, 117] width 237 height 27
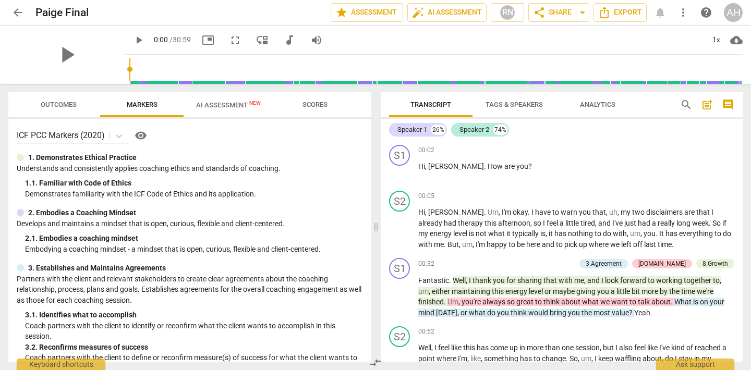
click at [229, 38] on span "fullscreen" at bounding box center [235, 40] width 13 height 13
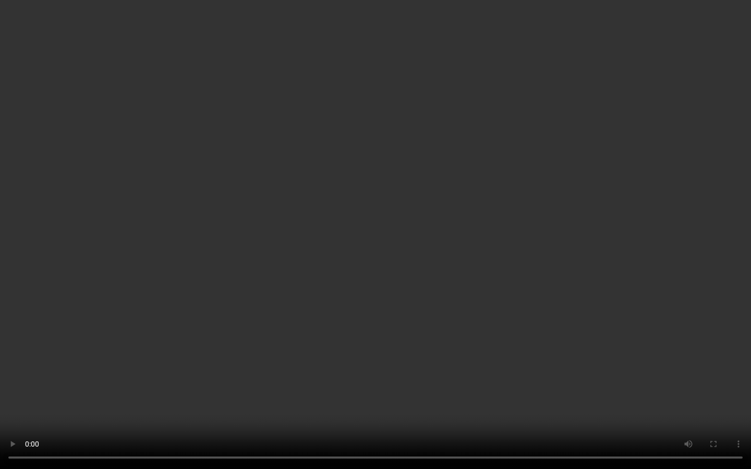
click at [454, 44] on video at bounding box center [375, 234] width 751 height 469
click at [461, 39] on video at bounding box center [375, 234] width 751 height 469
type input "0"
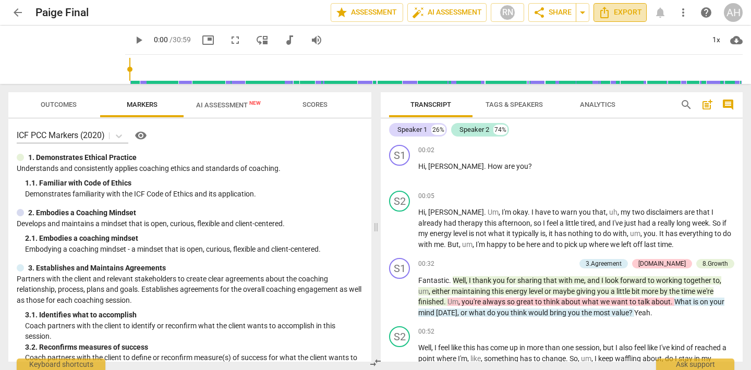
click at [626, 4] on button "Export" at bounding box center [620, 12] width 53 height 19
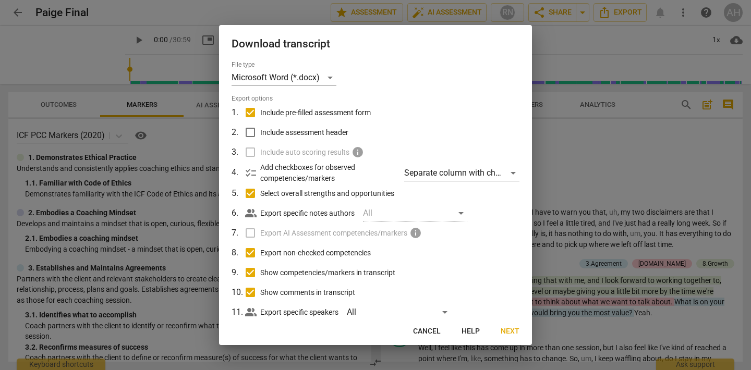
click at [252, 289] on input "Show comments in transcript" at bounding box center [250, 293] width 20 height 20
checkbox input "false"
click at [252, 278] on input "Show competencies/markers in transcript" at bounding box center [250, 273] width 20 height 20
checkbox input "false"
click at [253, 252] on input "Export non-checked competencies" at bounding box center [250, 253] width 20 height 20
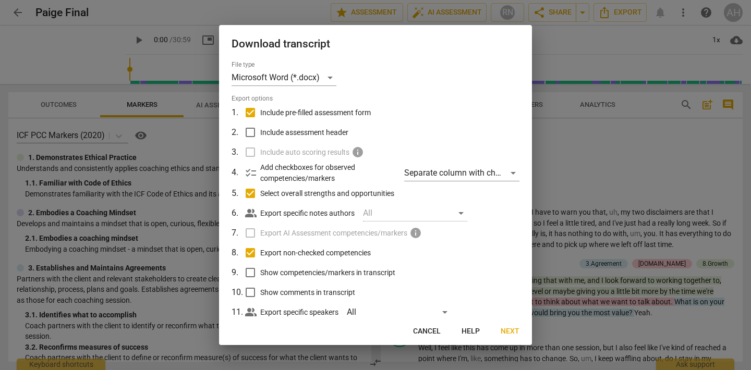
checkbox input "false"
click at [254, 111] on input "Include pre-filled assessment form" at bounding box center [250, 113] width 20 height 20
checkbox input "false"
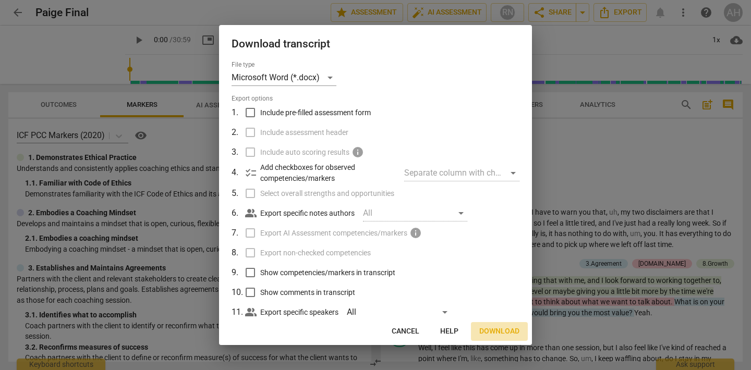
click at [503, 332] on span "Download" at bounding box center [499, 332] width 40 height 10
